Goal: Find contact information: Find contact information

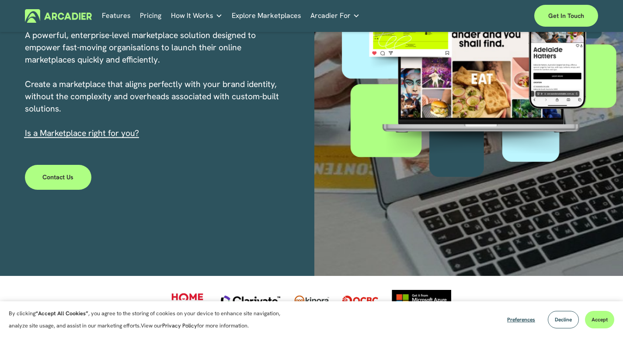
scroll to position [131, 0]
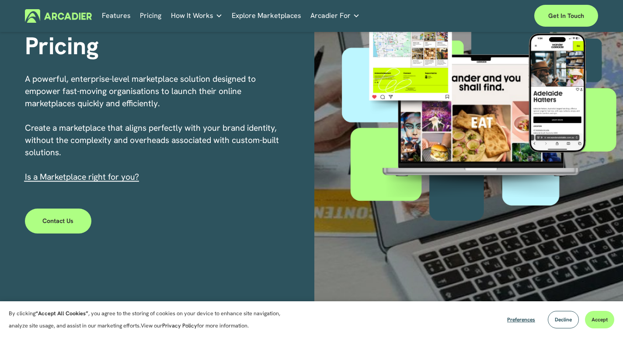
click at [80, 219] on link "Contact Us" at bounding box center [58, 221] width 66 height 24
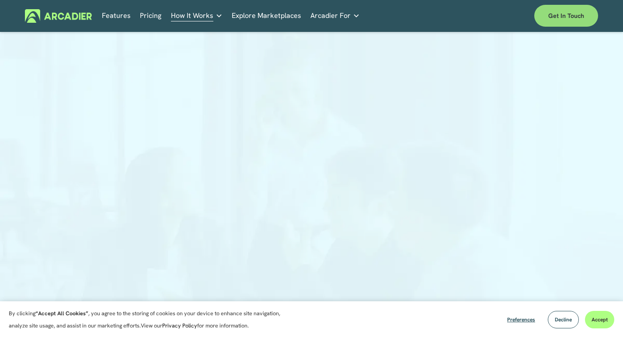
click at [567, 21] on link "Get in touch" at bounding box center [566, 16] width 64 height 22
